Goal: Check status: Check status

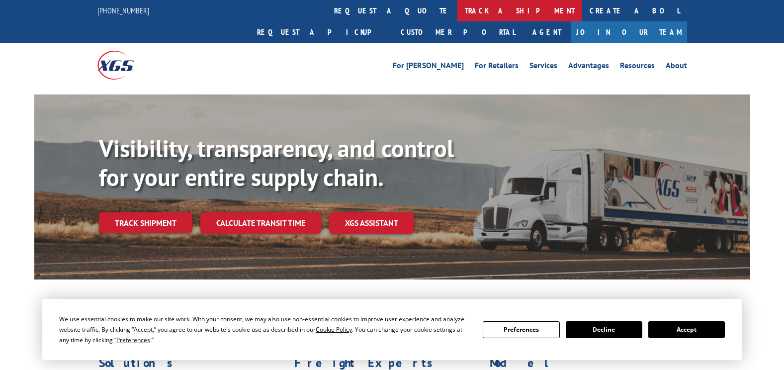
click at [458, 12] on link "track a shipment" at bounding box center [520, 10] width 125 height 21
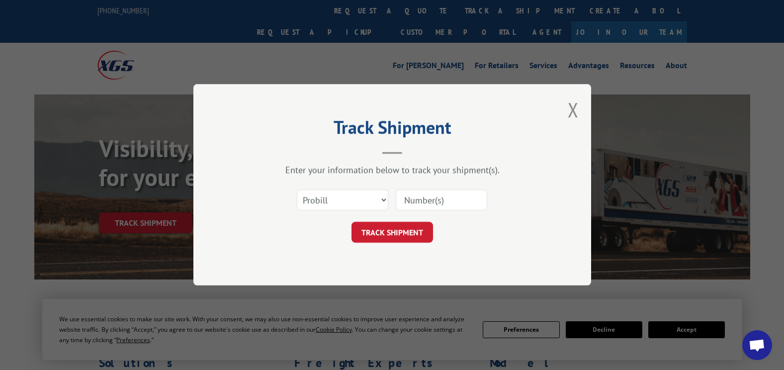
click at [418, 198] on input at bounding box center [442, 200] width 92 height 21
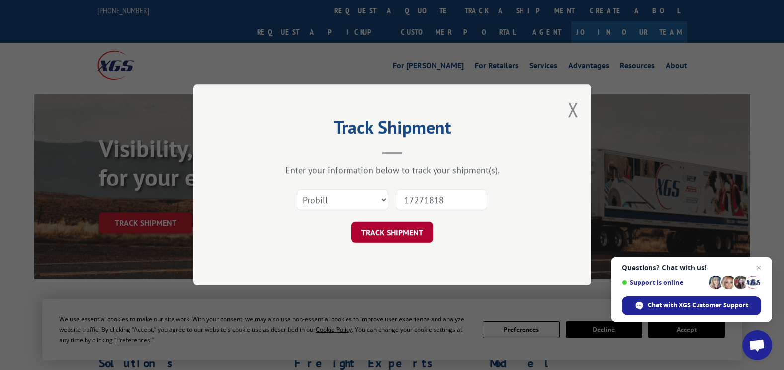
type input "17271818"
click at [380, 235] on button "TRACK SHIPMENT" at bounding box center [393, 232] width 82 height 21
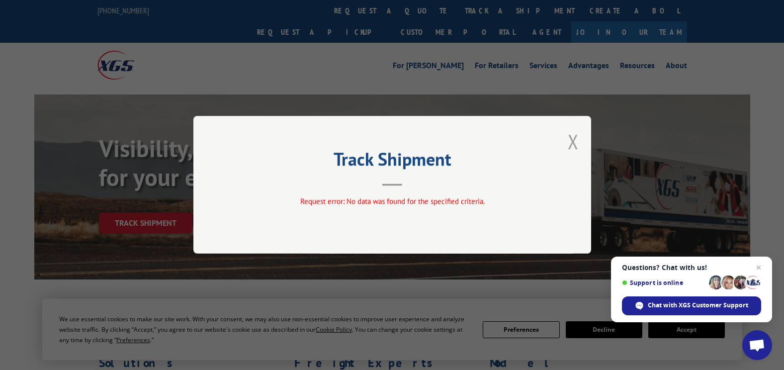
click at [576, 139] on button "Close modal" at bounding box center [573, 141] width 11 height 26
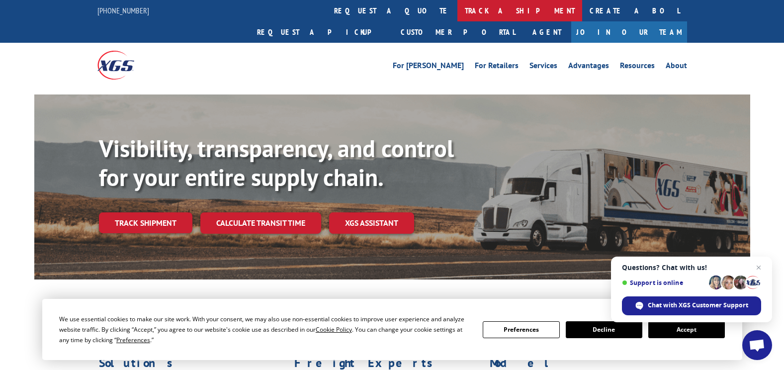
click at [458, 10] on link "track a shipment" at bounding box center [520, 10] width 125 height 21
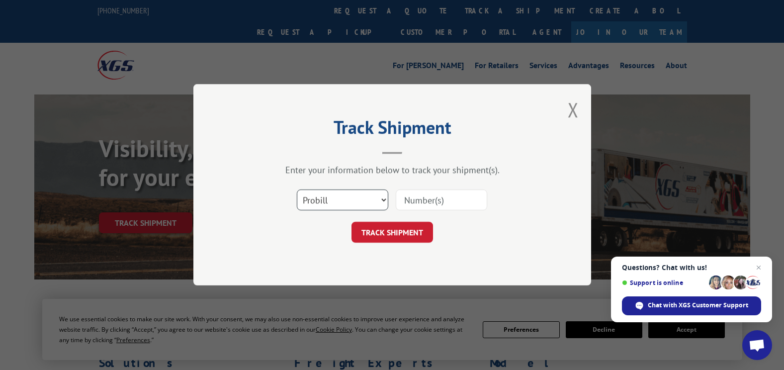
click at [379, 200] on select "Select category... Probill BOL PO" at bounding box center [343, 200] width 92 height 21
select select "bol"
click at [297, 190] on select "Select category... Probill BOL PO" at bounding box center [343, 200] width 92 height 21
click at [405, 196] on input at bounding box center [442, 200] width 92 height 21
type input "7082558"
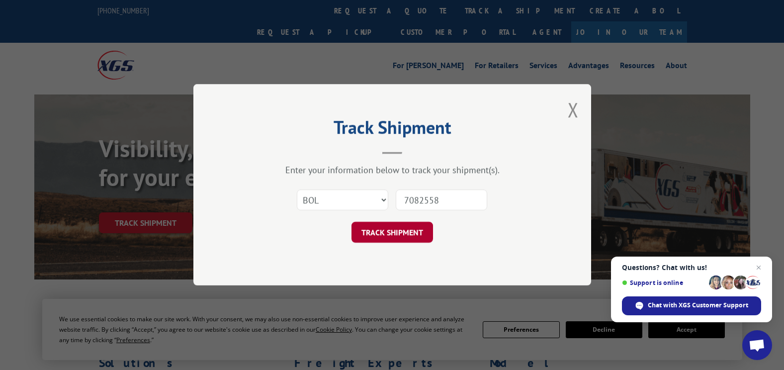
click at [393, 236] on button "TRACK SHIPMENT" at bounding box center [393, 232] width 82 height 21
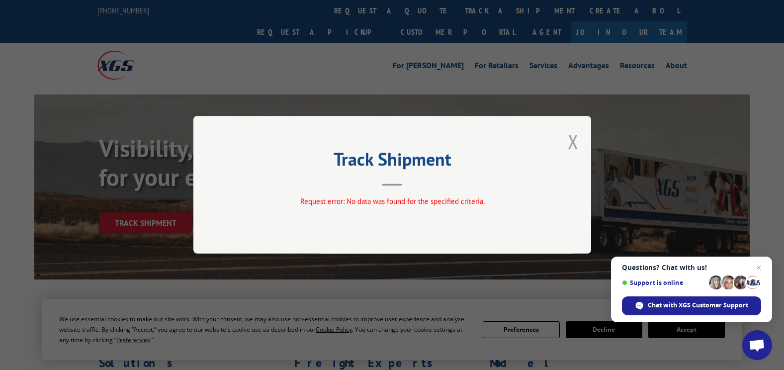
click at [573, 138] on button "Close modal" at bounding box center [573, 141] width 11 height 26
